Goal: Find specific page/section: Find specific page/section

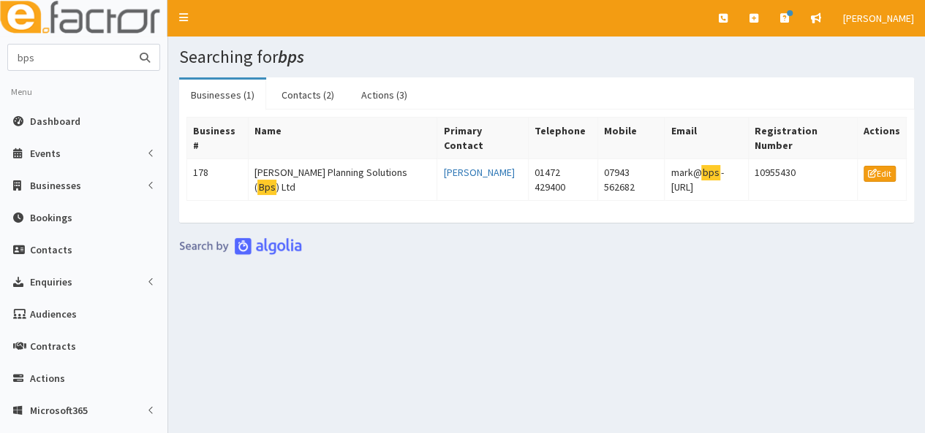
click at [66, 64] on input "bps" at bounding box center [69, 58] width 123 height 26
type input "b"
type input "[PERSON_NAME]"
click at [130, 45] on button "submit" at bounding box center [144, 58] width 29 height 26
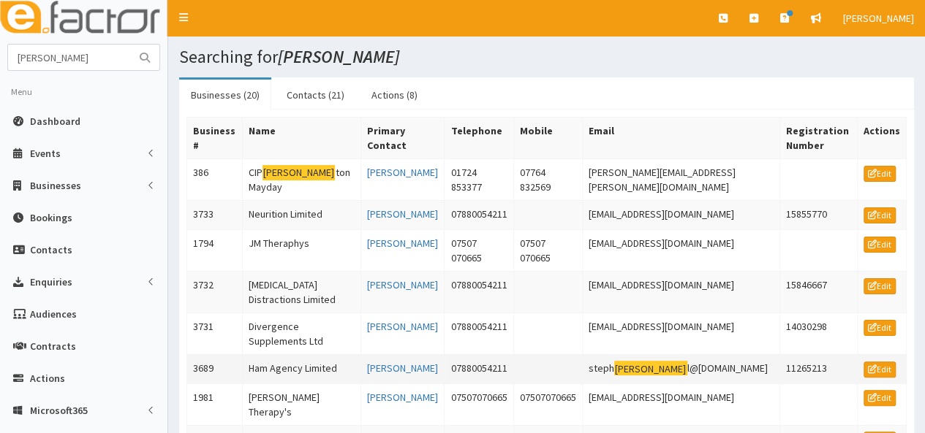
click at [283, 365] on td "Ham Agency Limited" at bounding box center [301, 368] width 118 height 29
